Goal: Information Seeking & Learning: Understand process/instructions

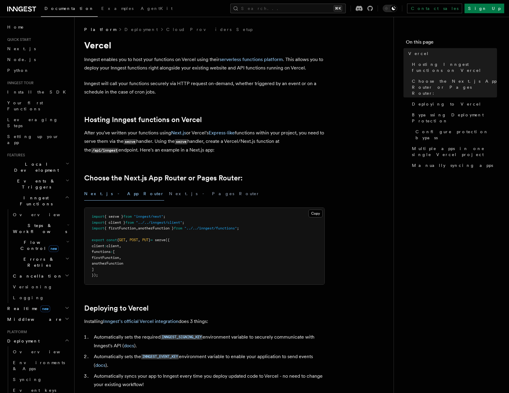
click at [230, 137] on p "After you've written your functions using Next.js or Vercel's Express-like func…" at bounding box center [204, 142] width 241 height 26
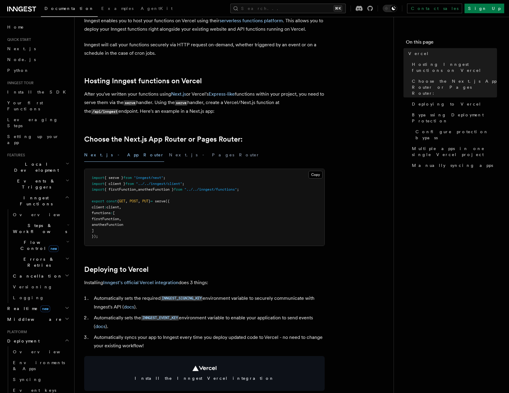
scroll to position [60, 0]
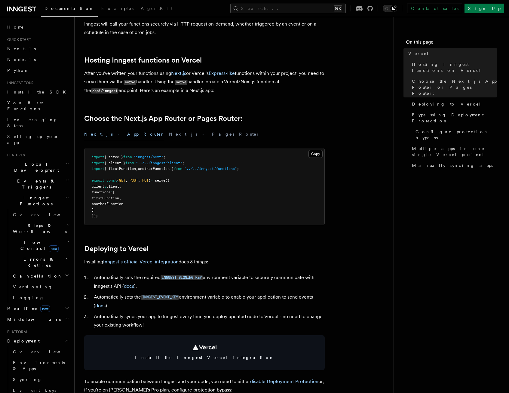
click at [155, 248] on h2 "Deploying to Vercel" at bounding box center [204, 249] width 241 height 8
click at [94, 250] on link "Deploying to Vercel" at bounding box center [116, 249] width 64 height 8
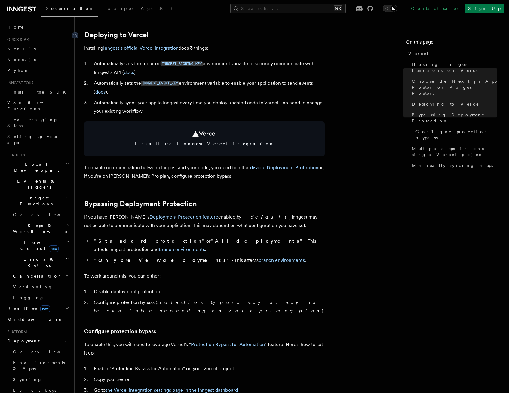
scroll to position [275, 0]
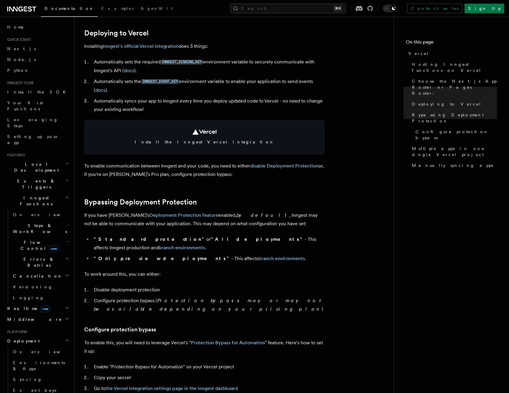
click at [224, 193] on article "Platform Deployment Cloud Providers Setup Vercel Inngest enables you to host yo…" at bounding box center [234, 377] width 300 height 1253
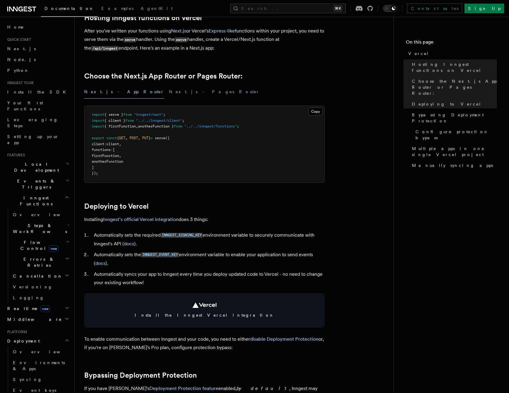
scroll to position [101, 0]
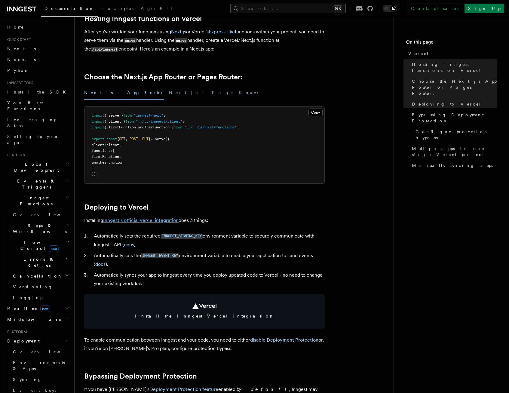
click at [159, 219] on link "Inngest's official Vercel integration" at bounding box center [141, 220] width 76 height 6
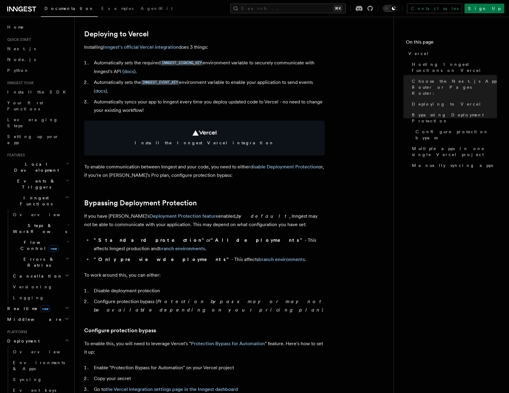
scroll to position [275, 0]
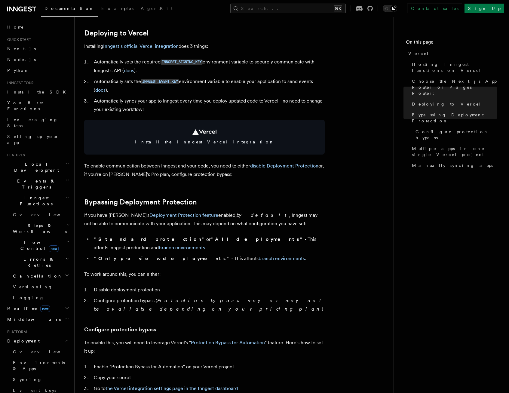
click at [192, 185] on article "Platform Deployment Cloud Providers Setup Vercel Inngest enables you to host yo…" at bounding box center [234, 377] width 300 height 1253
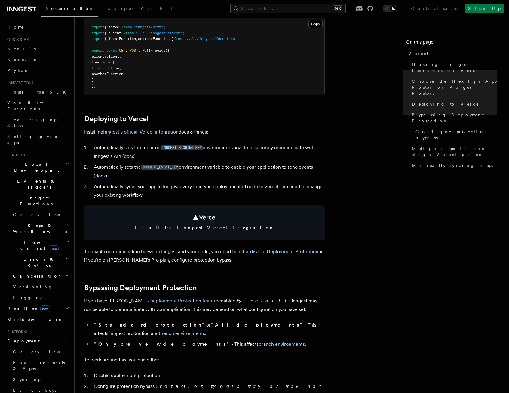
scroll to position [187, 0]
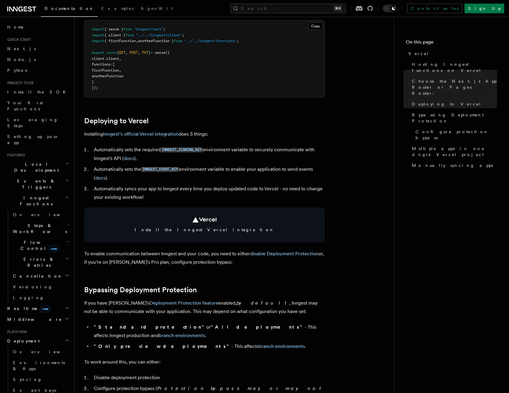
click at [234, 131] on p "Installing Inngest's official Vercel integration does 3 things:" at bounding box center [204, 134] width 241 height 8
drag, startPoint x: 179, startPoint y: 135, endPoint x: 105, endPoint y: 134, distance: 74.3
click at [104, 134] on p "Installing Inngest's official Vercel integration does 3 things:" at bounding box center [204, 134] width 241 height 8
click at [163, 120] on h2 "Deploying to Vercel" at bounding box center [204, 121] width 241 height 8
click at [156, 132] on link "Inngest's official Vercel integration" at bounding box center [141, 134] width 76 height 6
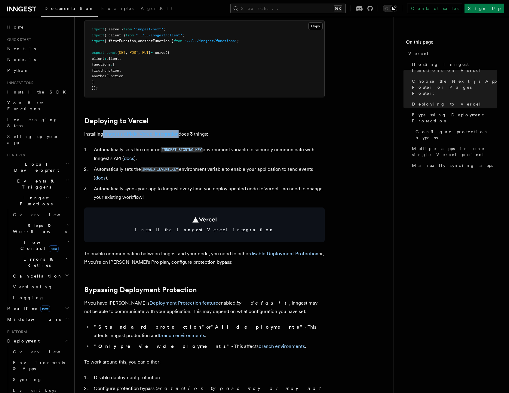
drag, startPoint x: 180, startPoint y: 133, endPoint x: 104, endPoint y: 133, distance: 75.5
click at [104, 133] on p "Installing Inngest's official Vercel integration does 3 things:" at bounding box center [204, 134] width 241 height 8
copy link "Inngest's official Vercel integration"
